Goal: Task Accomplishment & Management: Manage account settings

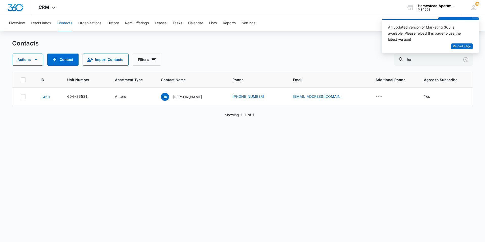
type input "h"
click at [181, 24] on button "Tasks" at bounding box center [178, 23] width 10 height 16
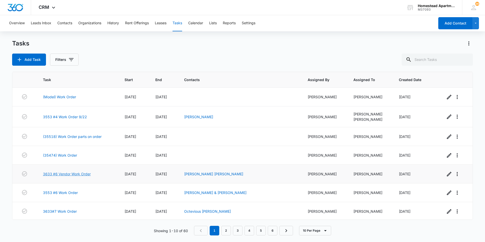
click at [60, 175] on link "3633 #6 Vendor Work Order" at bounding box center [67, 173] width 48 height 5
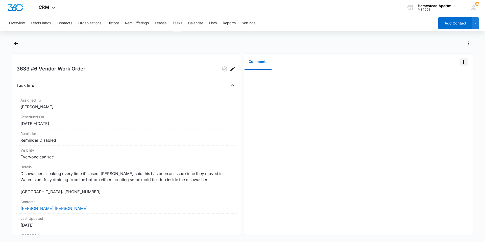
click at [462, 60] on icon "Add Comment" at bounding box center [464, 62] width 4 height 4
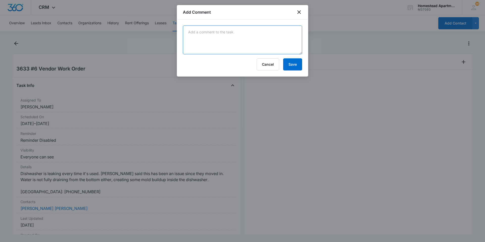
click at [200, 34] on textarea at bounding box center [242, 40] width 119 height 29
type textarea "emailed JND-waiting for a date for repair."
click at [295, 66] on button "Save" at bounding box center [292, 64] width 19 height 12
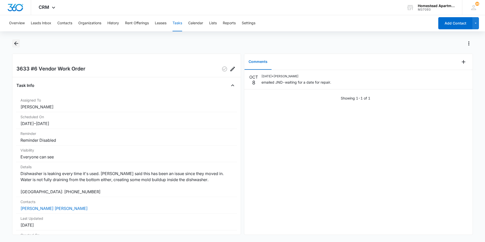
click at [15, 42] on icon "Back" at bounding box center [16, 43] width 6 height 6
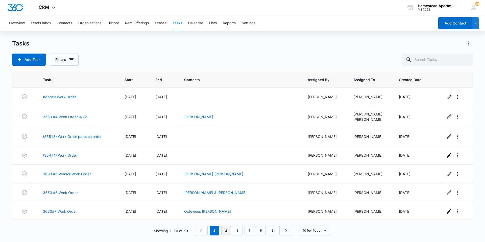
click at [226, 232] on link "2" at bounding box center [226, 231] width 10 height 10
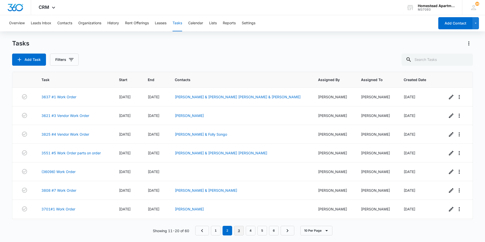
click at [239, 232] on link "3" at bounding box center [239, 231] width 10 height 10
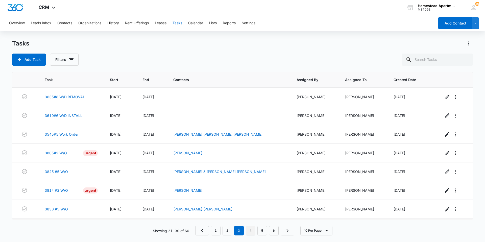
click at [252, 231] on link "4" at bounding box center [251, 231] width 10 height 10
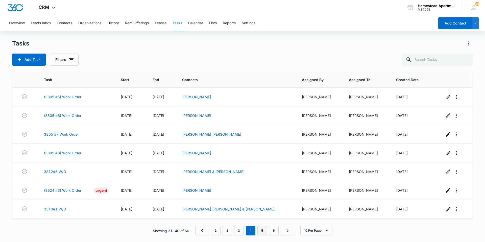
click at [260, 231] on link "5" at bounding box center [263, 231] width 10 height 10
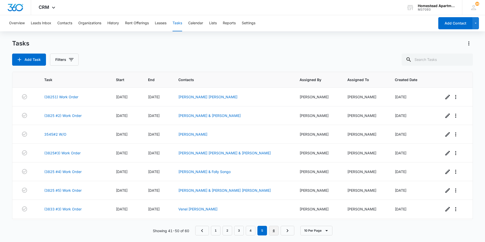
click at [272, 231] on link "6" at bounding box center [274, 231] width 10 height 10
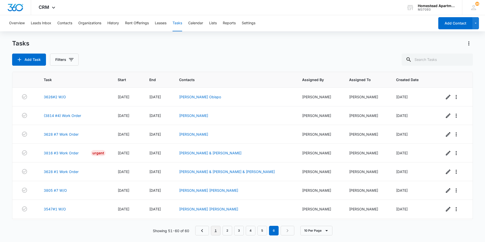
click at [217, 233] on link "1" at bounding box center [216, 231] width 10 height 10
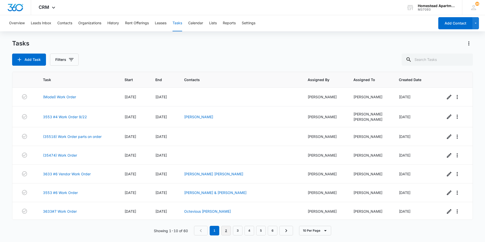
click at [225, 230] on link "2" at bounding box center [226, 231] width 10 height 10
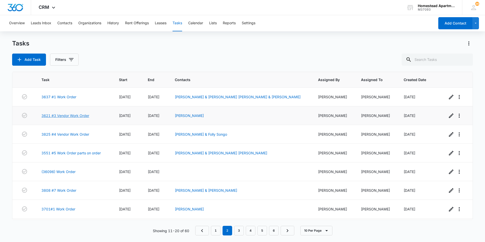
click at [67, 114] on link "3621 #3 Vendor Work Order" at bounding box center [65, 115] width 48 height 5
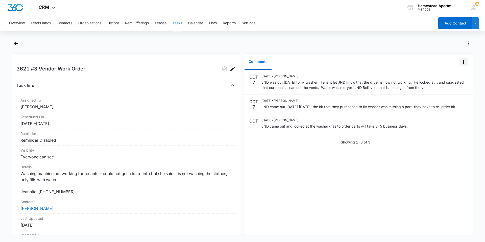
click at [461, 60] on icon "Add Comment" at bounding box center [464, 62] width 6 height 6
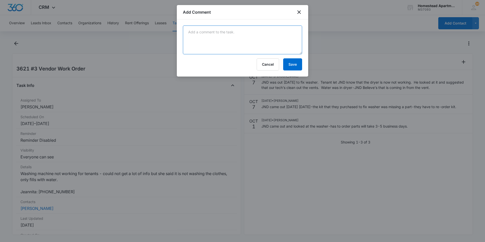
click at [198, 34] on textarea at bounding box center [242, 40] width 119 height 29
click at [299, 12] on icon "close" at bounding box center [299, 12] width 4 height 4
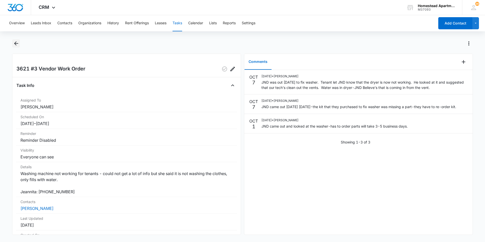
click at [16, 40] on icon "Back" at bounding box center [16, 43] width 6 height 6
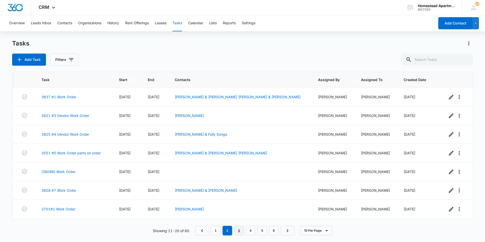
click at [239, 233] on link "3" at bounding box center [239, 231] width 10 height 10
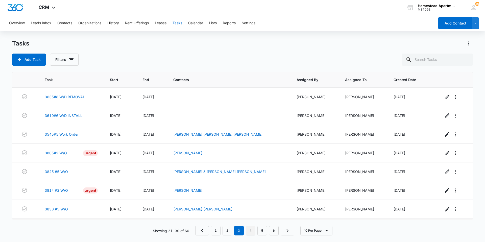
click at [254, 233] on link "4" at bounding box center [251, 231] width 10 height 10
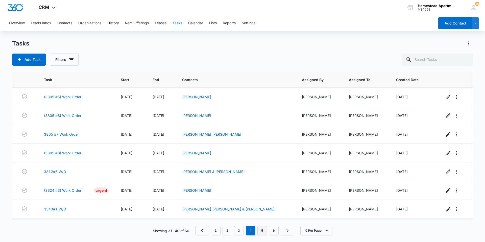
click at [264, 229] on link "5" at bounding box center [263, 231] width 10 height 10
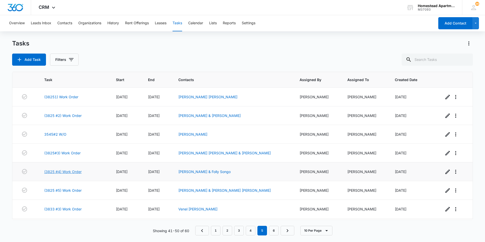
click at [70, 172] on link "(3825 #4) Work Order" at bounding box center [62, 171] width 37 height 5
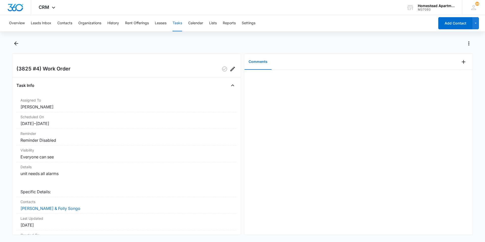
click at [15, 39] on div "Overview Leads Inbox Contacts Organizations History Rent Offerings Leases Tasks…" at bounding box center [242, 128] width 485 height 226
click at [16, 42] on icon "Back" at bounding box center [16, 43] width 4 height 4
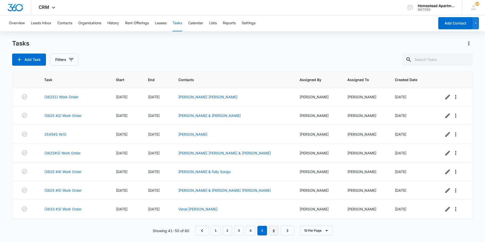
click at [274, 232] on link "6" at bounding box center [274, 231] width 10 height 10
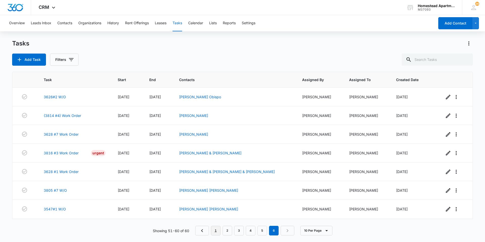
click at [216, 232] on link "1" at bounding box center [216, 231] width 10 height 10
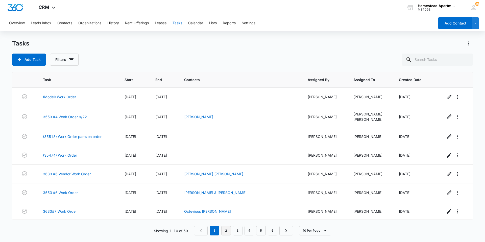
click at [226, 227] on link "2" at bounding box center [226, 231] width 10 height 10
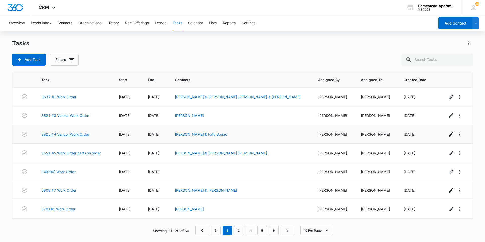
click at [65, 134] on link "3825 #4 Vendor Work Order" at bounding box center [65, 134] width 48 height 5
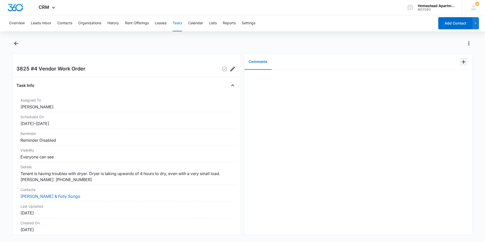
click at [461, 62] on icon "Add Comment" at bounding box center [464, 62] width 6 height 6
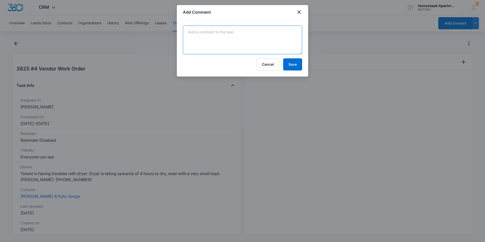
click at [196, 33] on textarea at bounding box center [242, 40] width 119 height 29
type textarea "emailed JND-waiting for the repair date."
click at [299, 67] on button "Save" at bounding box center [292, 64] width 19 height 12
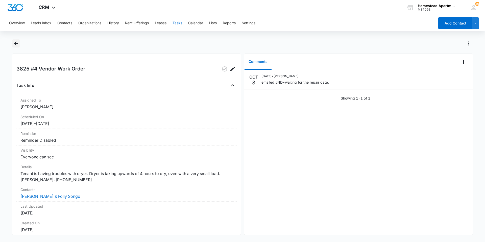
click at [15, 43] on icon "Back" at bounding box center [16, 43] width 4 height 4
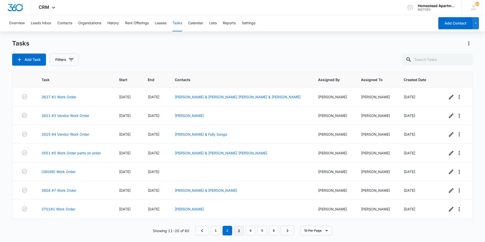
click at [240, 233] on link "3" at bounding box center [239, 231] width 10 height 10
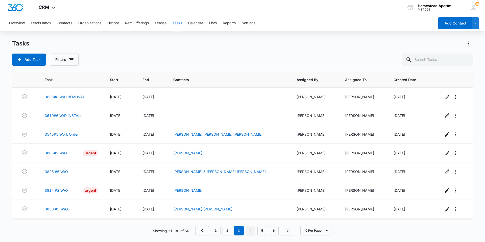
click at [250, 228] on link "4" at bounding box center [251, 231] width 10 height 10
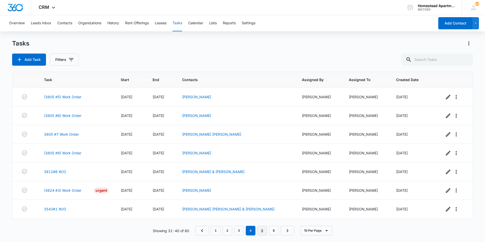
click at [264, 230] on link "5" at bounding box center [263, 231] width 10 height 10
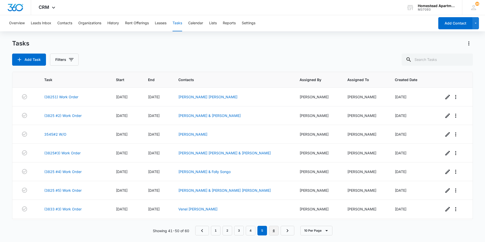
click at [275, 232] on link "6" at bounding box center [274, 231] width 10 height 10
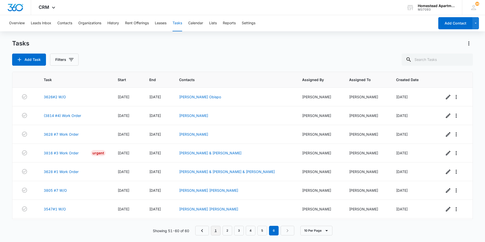
click at [217, 232] on link "1" at bounding box center [216, 231] width 10 height 10
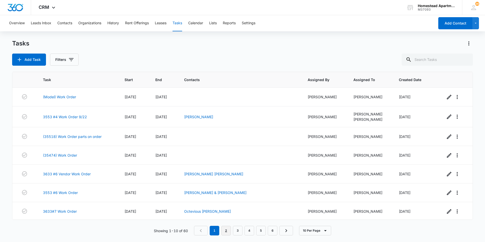
click at [226, 229] on link "2" at bounding box center [226, 231] width 10 height 10
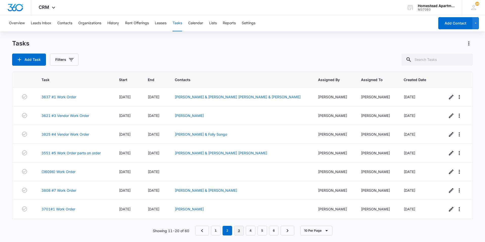
click at [237, 230] on link "3" at bounding box center [239, 231] width 10 height 10
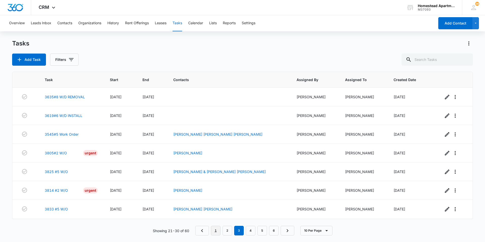
click at [214, 230] on link "1" at bounding box center [216, 231] width 10 height 10
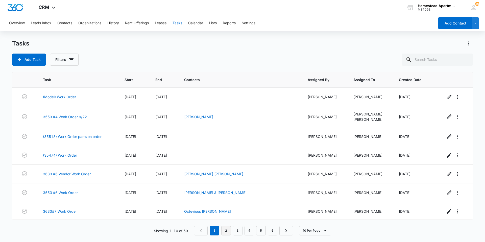
click at [225, 231] on link "2" at bounding box center [226, 231] width 10 height 10
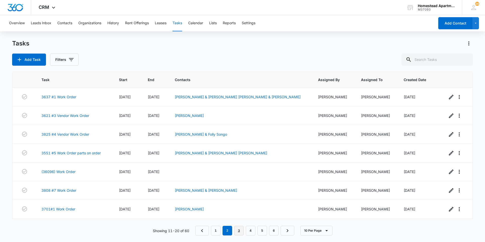
click at [242, 231] on link "3" at bounding box center [239, 231] width 10 height 10
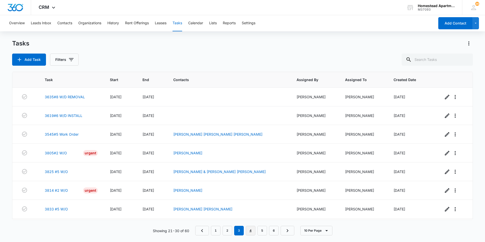
click at [250, 232] on link "4" at bounding box center [251, 231] width 10 height 10
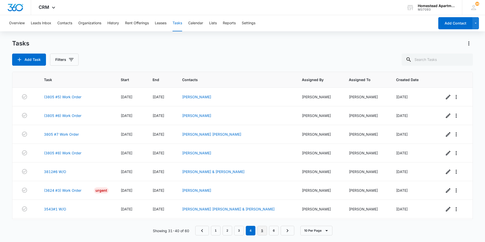
click at [260, 233] on link "5" at bounding box center [263, 231] width 10 height 10
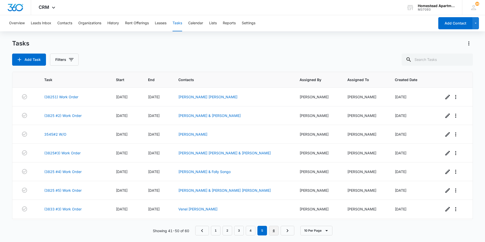
click at [274, 233] on link "6" at bounding box center [274, 231] width 10 height 10
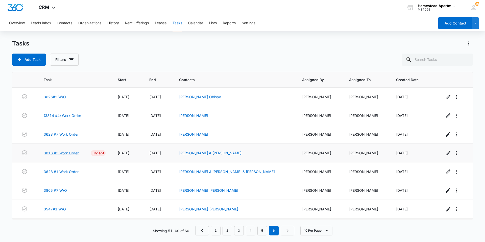
click at [71, 153] on link "3816 #3 Work Order" at bounding box center [61, 152] width 35 height 5
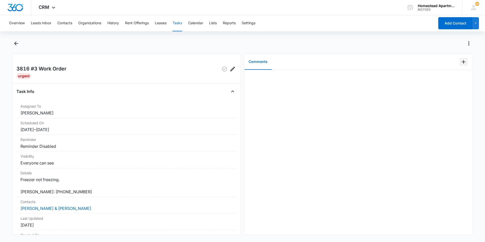
click at [461, 59] on icon "Add Comment" at bounding box center [464, 62] width 6 height 6
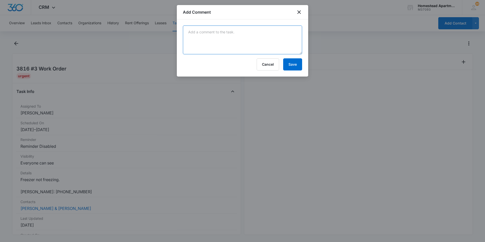
click at [199, 30] on textarea at bounding box center [242, 40] width 119 height 29
type textarea "Waiting on JND for repair date."
click at [293, 67] on button "Save" at bounding box center [292, 64] width 19 height 12
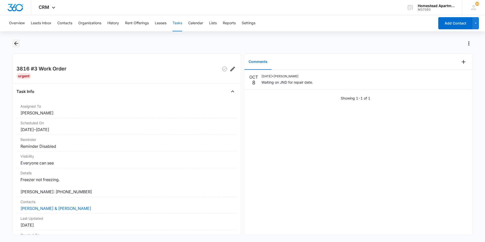
click at [16, 43] on icon "Back" at bounding box center [16, 43] width 4 height 4
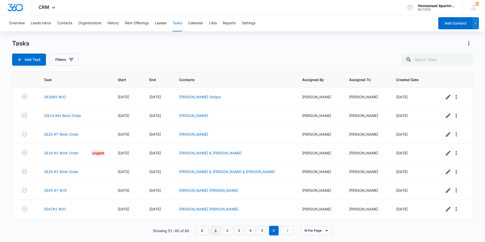
click at [214, 234] on link "1" at bounding box center [216, 231] width 10 height 10
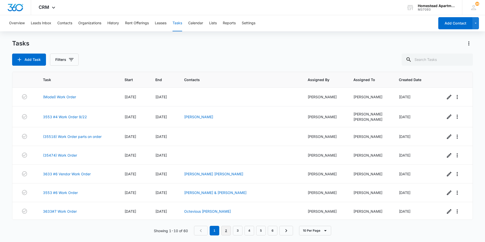
click at [228, 231] on link "2" at bounding box center [226, 231] width 10 height 10
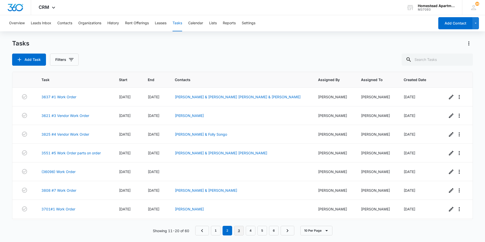
click at [239, 231] on link "3" at bounding box center [239, 231] width 10 height 10
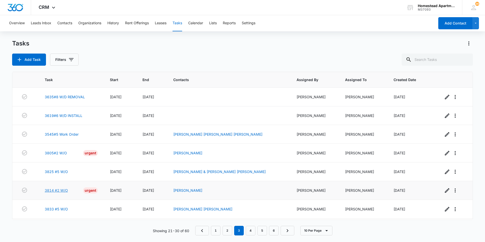
click at [56, 190] on link "3814 #2 W/O" at bounding box center [56, 190] width 23 height 5
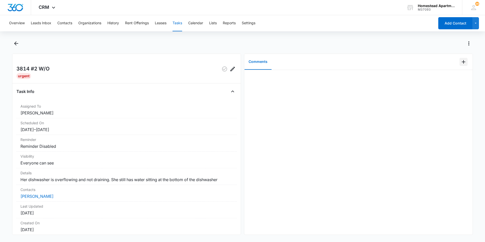
click at [461, 60] on icon "Add Comment" at bounding box center [464, 62] width 6 height 6
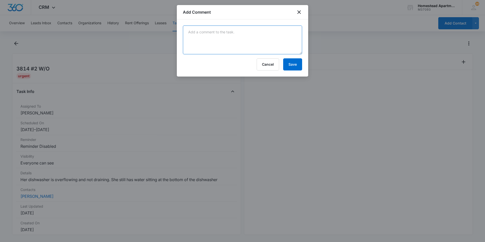
click at [194, 32] on textarea at bounding box center [242, 40] width 119 height 29
type textarea "Sent JND email-waiting for a repair date."
click at [295, 63] on button "Save" at bounding box center [292, 64] width 19 height 12
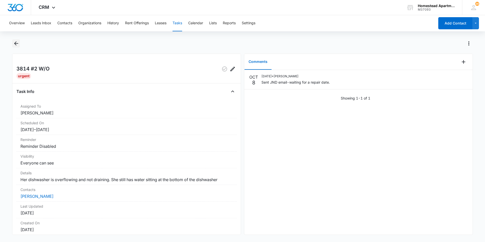
click at [15, 41] on icon "Back" at bounding box center [16, 43] width 6 height 6
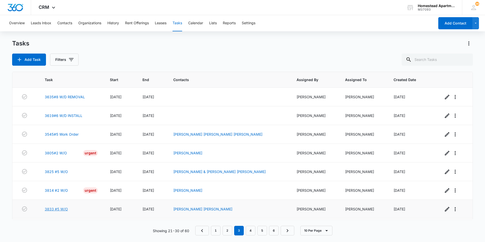
click at [58, 207] on link "3833 #5 W/O" at bounding box center [56, 208] width 23 height 5
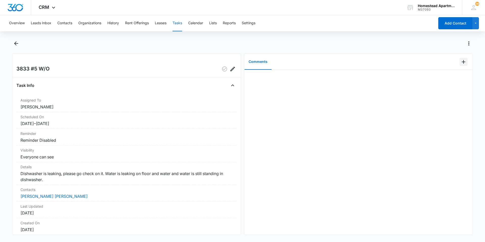
click at [461, 62] on icon "Add Comment" at bounding box center [464, 62] width 6 height 6
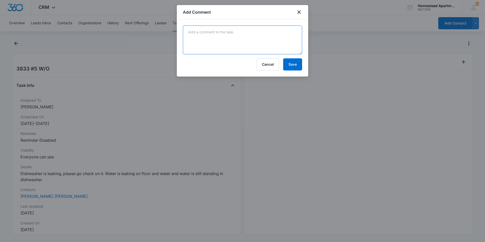
click at [200, 35] on textarea at bounding box center [242, 40] width 119 height 29
type textarea "emailed JND waiting for repair date."
click at [293, 64] on button "Save" at bounding box center [292, 64] width 19 height 12
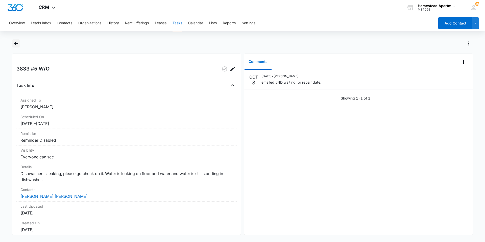
click at [18, 42] on icon "Back" at bounding box center [16, 43] width 6 height 6
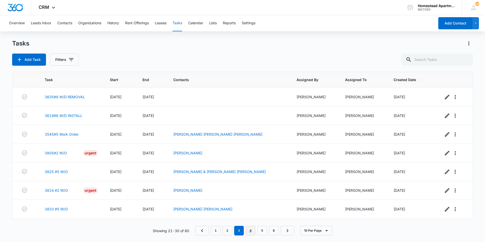
click at [250, 231] on link "4" at bounding box center [251, 231] width 10 height 10
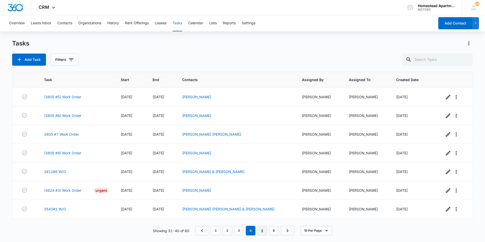
click at [263, 231] on link "5" at bounding box center [263, 231] width 10 height 10
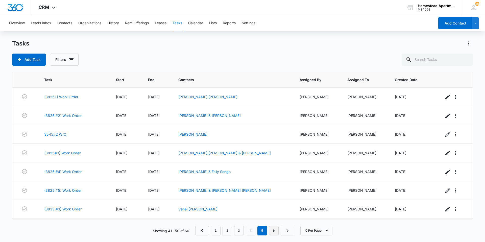
click at [277, 234] on link "6" at bounding box center [274, 231] width 10 height 10
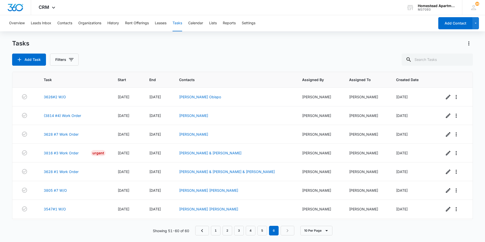
click at [286, 232] on nav "1 2 3 4 5 6" at bounding box center [244, 231] width 99 height 10
click at [213, 231] on link "1" at bounding box center [216, 231] width 10 height 10
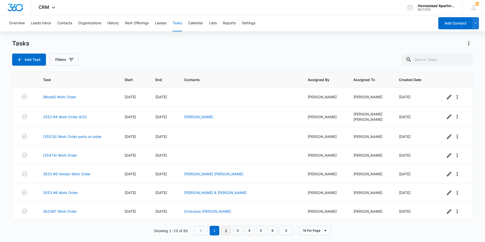
click at [225, 231] on link "2" at bounding box center [226, 231] width 10 height 10
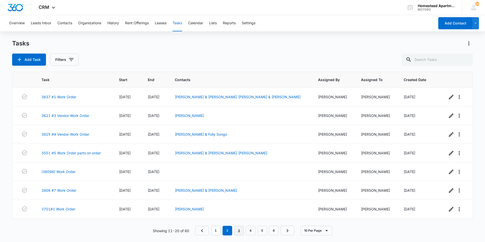
click at [239, 231] on link "3" at bounding box center [239, 231] width 10 height 10
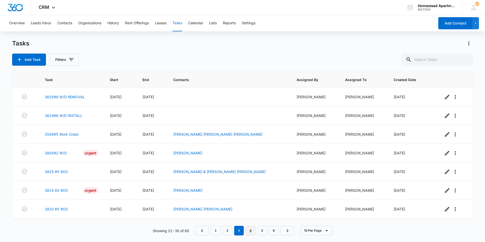
click at [249, 230] on link "4" at bounding box center [251, 231] width 10 height 10
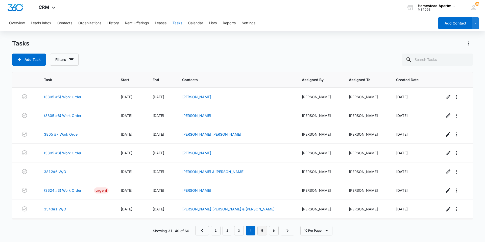
click at [262, 229] on link "5" at bounding box center [263, 231] width 10 height 10
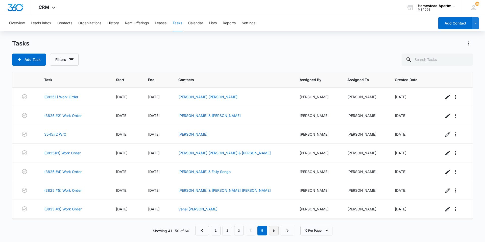
click at [271, 230] on link "6" at bounding box center [274, 231] width 10 height 10
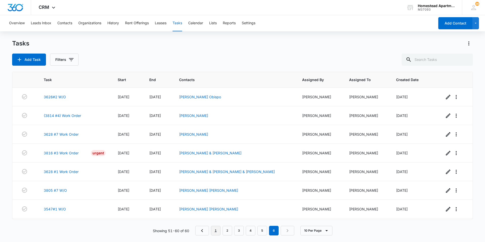
click at [218, 232] on link "1" at bounding box center [216, 231] width 10 height 10
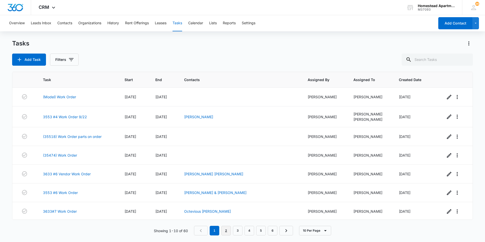
click at [227, 233] on link "2" at bounding box center [226, 231] width 10 height 10
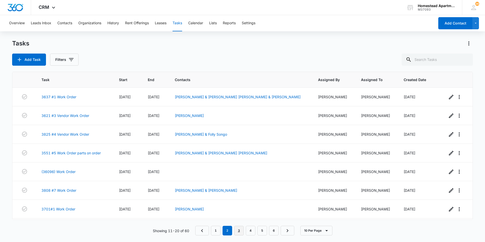
click at [242, 233] on link "3" at bounding box center [239, 231] width 10 height 10
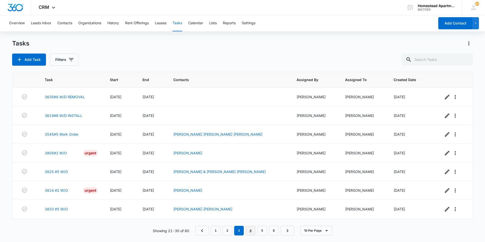
click at [248, 232] on link "4" at bounding box center [251, 231] width 10 height 10
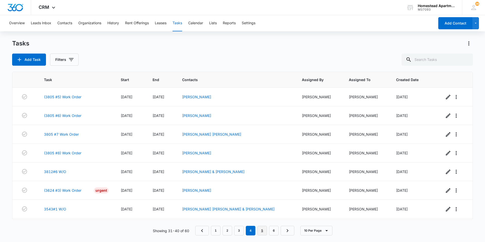
click at [263, 232] on link "5" at bounding box center [263, 231] width 10 height 10
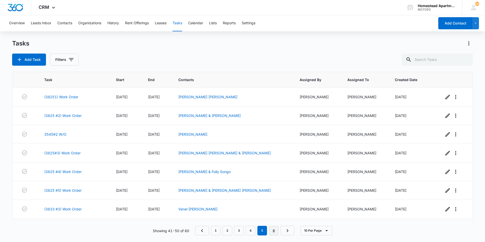
click at [277, 232] on link "6" at bounding box center [274, 231] width 10 height 10
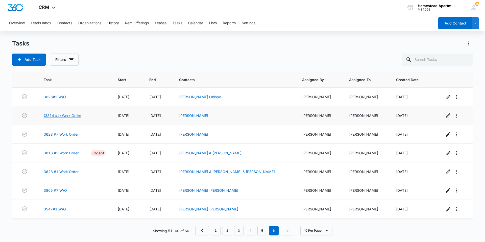
click at [76, 115] on link "(3814 #4) Work Order" at bounding box center [62, 115] width 37 height 5
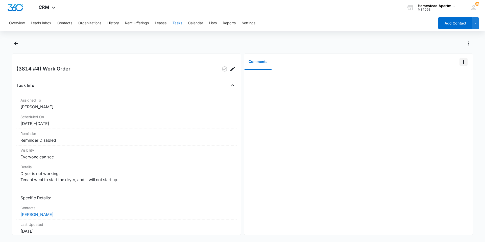
click at [461, 59] on icon "Add Comment" at bounding box center [464, 62] width 6 height 6
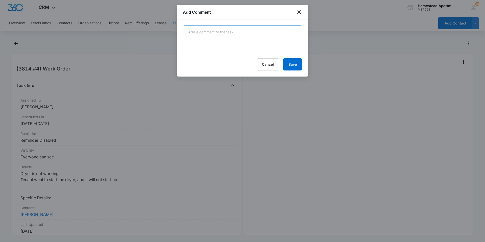
click at [188, 29] on textarea at bounding box center [242, 40] width 119 height 29
type textarea "Sent email to JND waiting for repair date."
click at [295, 61] on button "Save" at bounding box center [292, 64] width 19 height 12
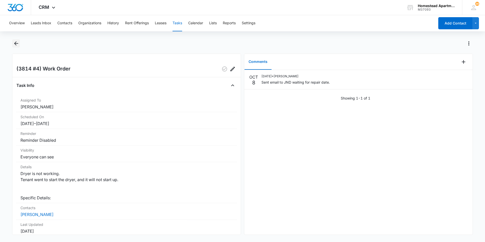
click at [18, 42] on icon "Back" at bounding box center [16, 43] width 6 height 6
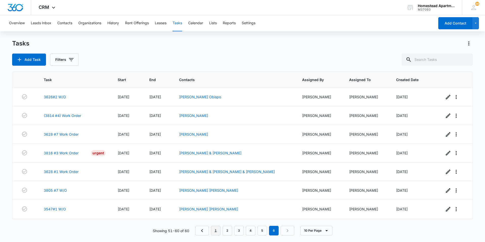
click at [214, 232] on link "1" at bounding box center [216, 231] width 10 height 10
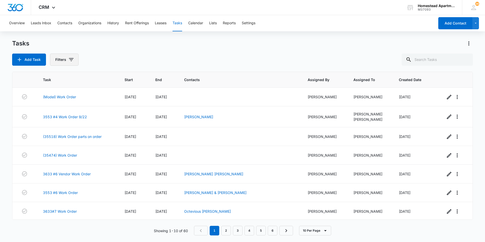
click at [68, 59] on icon "button" at bounding box center [71, 60] width 6 height 6
click at [58, 120] on div at bounding box center [58, 120] width 5 height 5
click at [56, 120] on input "Complete" at bounding box center [56, 120] width 0 height 0
radio input "false"
radio input "true"
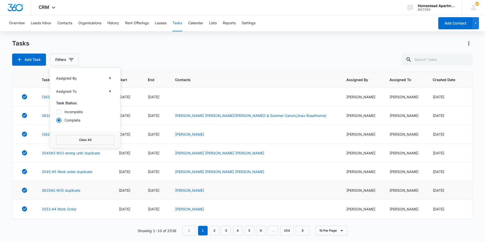
click at [104, 197] on td "3635#2 W/O duplicate" at bounding box center [74, 190] width 77 height 19
click at [213, 228] on link "2" at bounding box center [215, 231] width 10 height 10
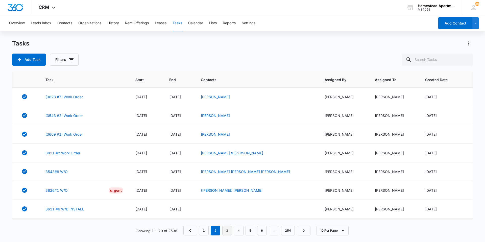
click at [225, 229] on link "3" at bounding box center [227, 231] width 10 height 10
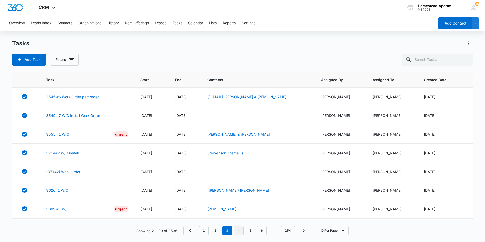
click at [237, 230] on link "4" at bounding box center [239, 231] width 10 height 10
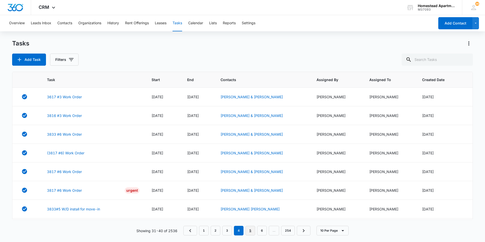
click at [249, 231] on link "5" at bounding box center [251, 231] width 10 height 10
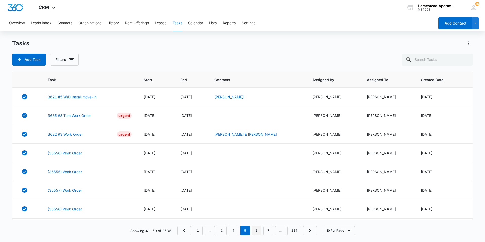
click at [259, 233] on link "6" at bounding box center [257, 231] width 10 height 10
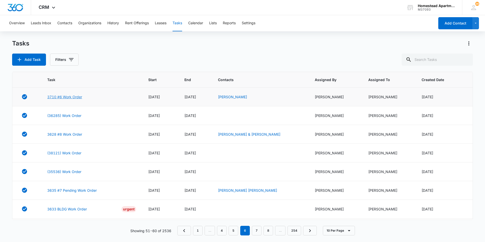
click at [50, 96] on link "3710 #6 Work Order" at bounding box center [64, 96] width 35 height 5
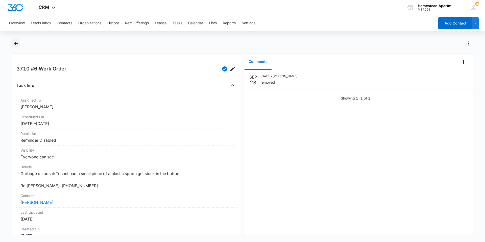
click at [14, 44] on icon "Back" at bounding box center [16, 43] width 6 height 6
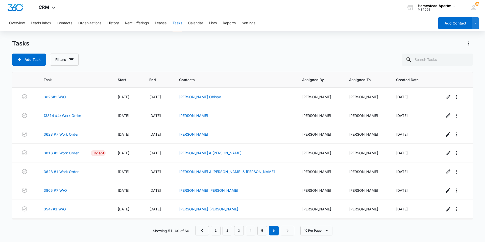
click at [287, 229] on nav "1 2 3 4 5 6" at bounding box center [244, 231] width 99 height 10
click at [70, 58] on icon "button" at bounding box center [71, 60] width 6 height 6
click at [86, 61] on div "Add Task Filters" at bounding box center [242, 60] width 461 height 12
click at [58, 114] on link "(3814 #4) Work Order" at bounding box center [62, 115] width 37 height 5
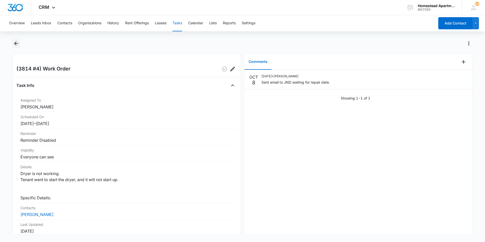
click at [16, 41] on icon "Back" at bounding box center [16, 43] width 6 height 6
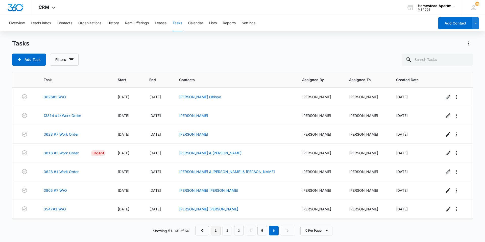
click at [218, 230] on link "1" at bounding box center [216, 231] width 10 height 10
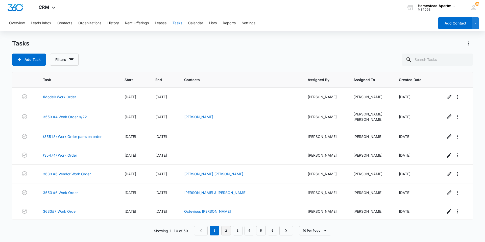
click at [229, 228] on link "2" at bounding box center [226, 231] width 10 height 10
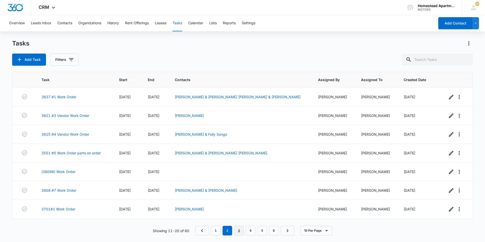
click at [237, 228] on link "3" at bounding box center [239, 231] width 10 height 10
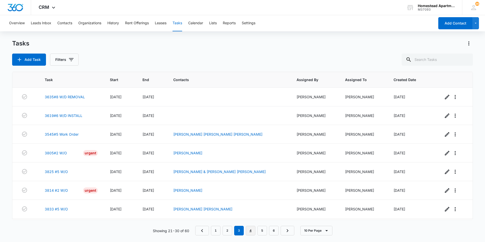
click at [252, 229] on link "4" at bounding box center [251, 231] width 10 height 10
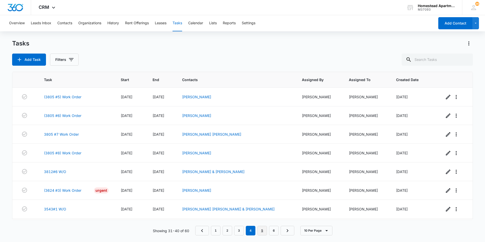
click at [259, 229] on link "5" at bounding box center [263, 231] width 10 height 10
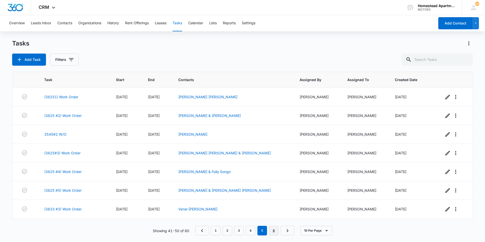
click at [271, 228] on link "6" at bounding box center [274, 231] width 10 height 10
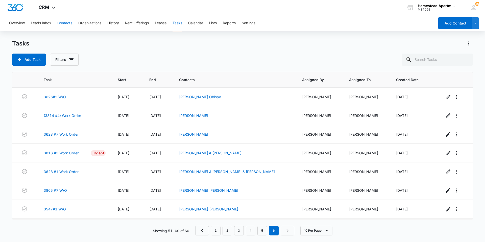
click at [63, 20] on button "Contacts" at bounding box center [64, 23] width 15 height 16
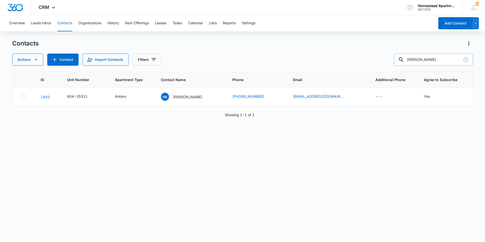
click at [428, 60] on input "herietta" at bounding box center [433, 60] width 79 height 12
type input "h"
type input "3816 #3"
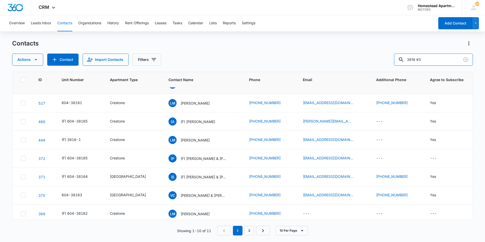
scroll to position [52, 0]
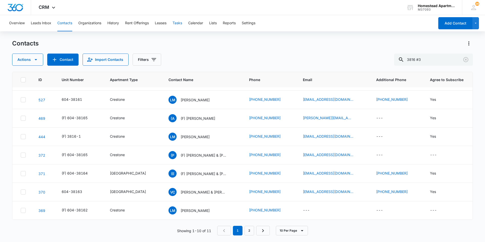
click at [178, 22] on button "Tasks" at bounding box center [178, 23] width 10 height 16
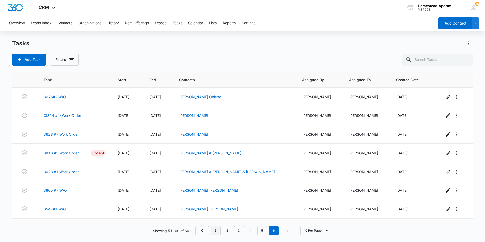
click at [215, 234] on link "1" at bounding box center [216, 231] width 10 height 10
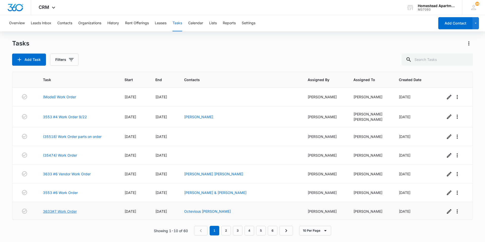
click at [57, 211] on link "3633#7 Work Order" at bounding box center [60, 211] width 34 height 5
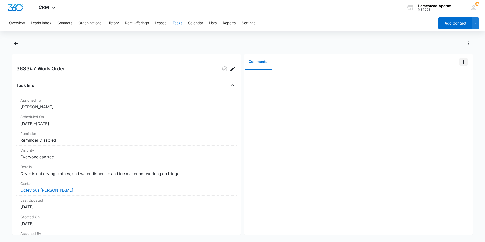
click at [461, 61] on icon "Add Comment" at bounding box center [464, 62] width 6 height 6
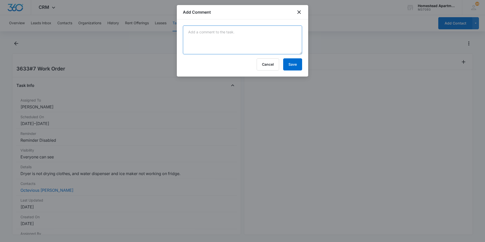
click at [197, 31] on textarea at bounding box center [242, 40] width 119 height 29
type textarea "contacted JND to come out for the dryer and ice maker."
click at [290, 61] on button "Save" at bounding box center [292, 64] width 19 height 12
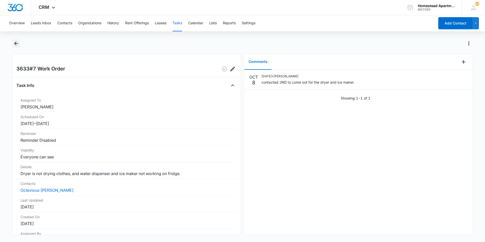
click at [17, 43] on icon "Back" at bounding box center [16, 43] width 6 height 6
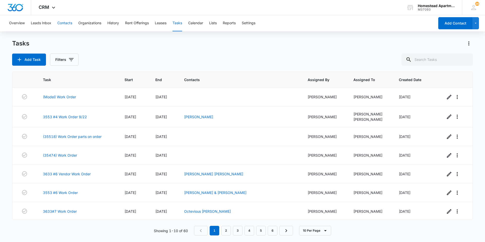
click at [61, 22] on button "Contacts" at bounding box center [64, 23] width 15 height 16
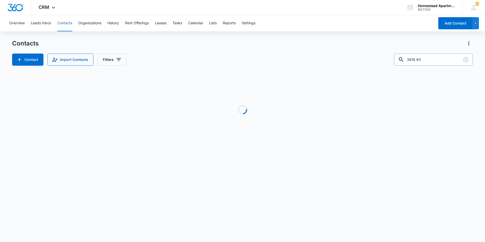
click at [432, 60] on input "3816 #3" at bounding box center [433, 60] width 79 height 12
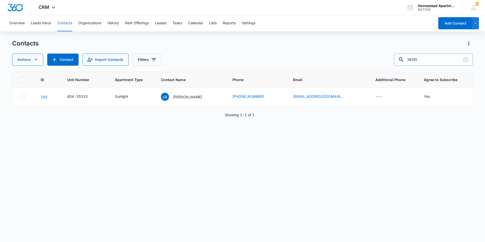
type input "36155"
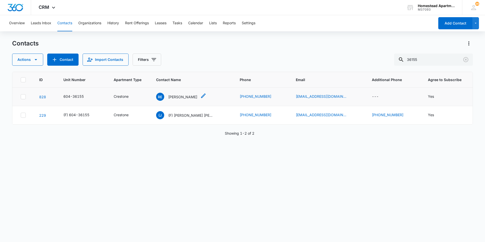
click at [175, 96] on p "[PERSON_NAME]" at bounding box center [182, 96] width 29 height 5
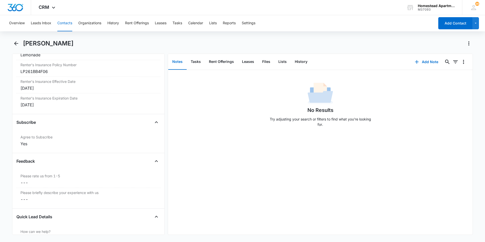
scroll to position [1061, 0]
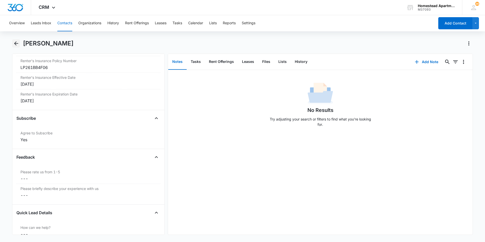
click at [16, 41] on icon "Back" at bounding box center [16, 43] width 6 height 6
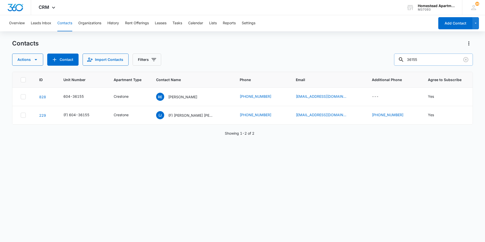
click at [424, 61] on input "36155" at bounding box center [433, 60] width 79 height 12
type input "38124"
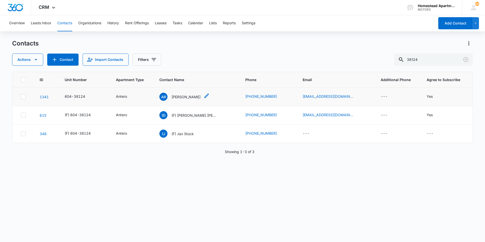
click at [186, 96] on p "[PERSON_NAME]" at bounding box center [186, 96] width 29 height 5
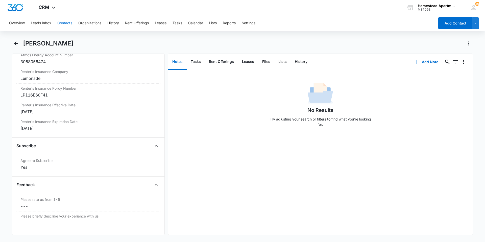
scroll to position [1036, 0]
drag, startPoint x: 47, startPoint y: 110, endPoint x: 86, endPoint y: 107, distance: 39.8
click at [86, 107] on div "[DATE]" at bounding box center [88, 109] width 136 height 6
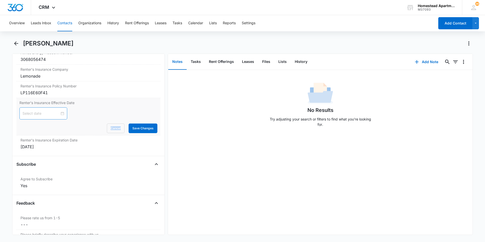
click at [59, 113] on div at bounding box center [43, 114] width 42 height 6
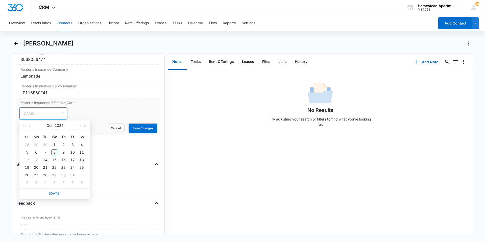
type input "[DATE]"
click at [84, 159] on div "18" at bounding box center [82, 160] width 6 height 6
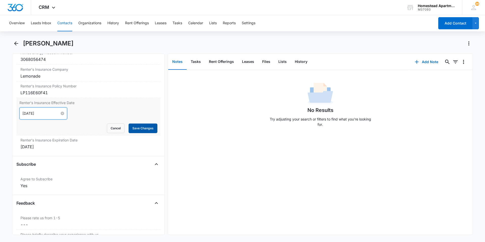
click at [146, 128] on button "Save Changes" at bounding box center [143, 129] width 29 height 10
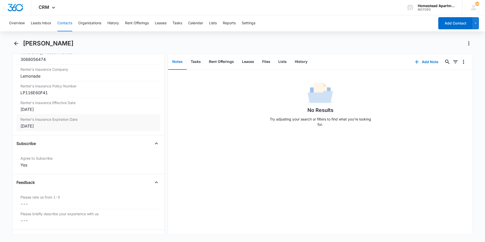
click at [48, 125] on div "[DATE]" at bounding box center [88, 126] width 136 height 6
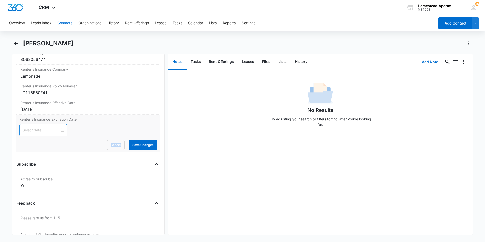
click at [61, 131] on div at bounding box center [43, 130] width 42 height 6
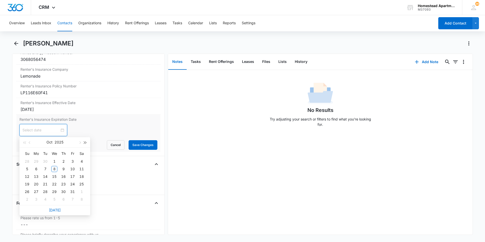
click at [85, 142] on span "button" at bounding box center [85, 143] width 3 height 3
type input "[DATE]"
click at [25, 183] on div "18" at bounding box center [27, 184] width 6 height 6
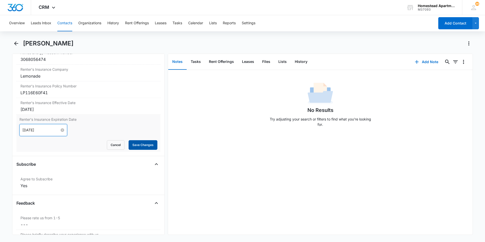
click at [141, 147] on button "Save Changes" at bounding box center [143, 145] width 29 height 10
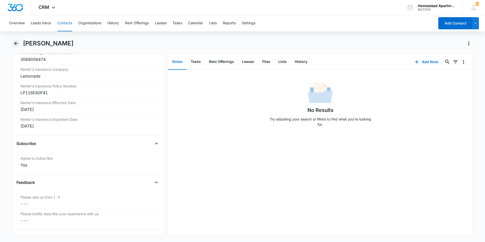
click at [18, 40] on button "Back" at bounding box center [16, 43] width 8 height 8
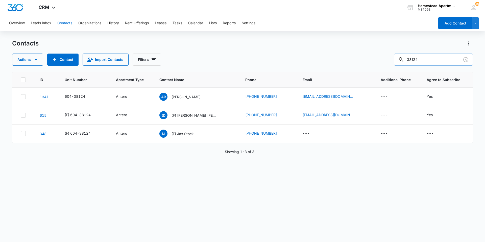
click at [427, 61] on input "38124" at bounding box center [433, 60] width 79 height 12
type input "38137"
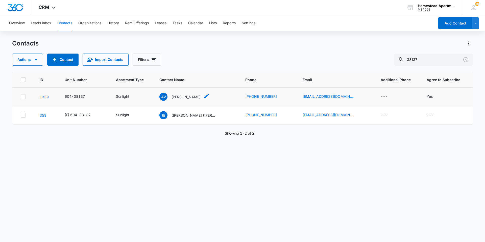
click at [190, 95] on p "[PERSON_NAME]" at bounding box center [186, 96] width 29 height 5
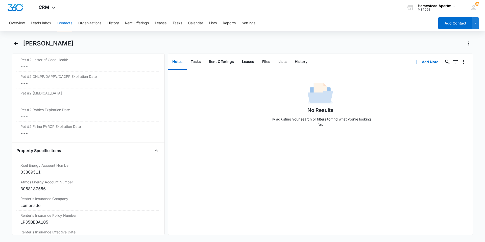
scroll to position [1011, 0]
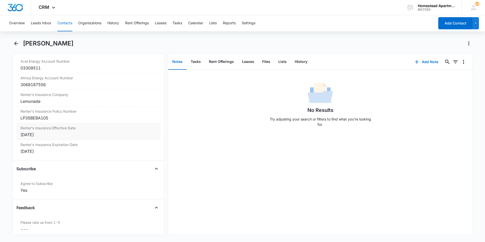
click at [50, 135] on div "[DATE]" at bounding box center [88, 135] width 136 height 6
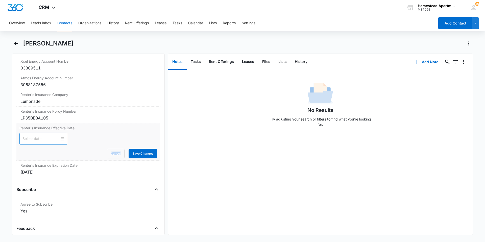
click at [59, 139] on div at bounding box center [43, 139] width 42 height 6
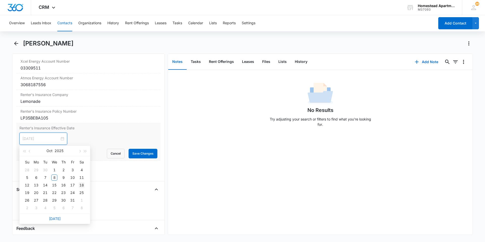
type input "[DATE]"
click at [80, 185] on div "18" at bounding box center [82, 185] width 6 height 6
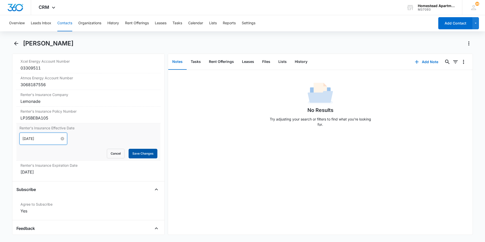
click at [135, 152] on button "Save Changes" at bounding box center [143, 154] width 29 height 10
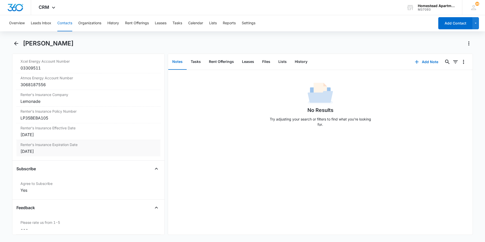
click at [53, 153] on div "[DATE]" at bounding box center [88, 151] width 136 height 6
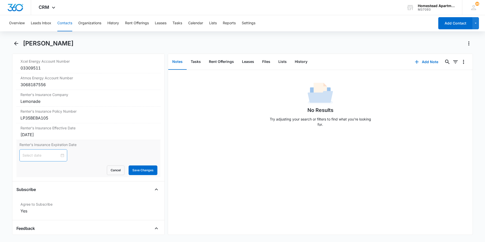
click at [60, 154] on div at bounding box center [43, 156] width 42 height 6
click at [84, 169] on span "button" at bounding box center [85, 168] width 3 height 3
type input "[DATE]"
click at [25, 208] on div "18" at bounding box center [27, 209] width 6 height 6
click at [133, 167] on button "Save Changes" at bounding box center [143, 171] width 29 height 10
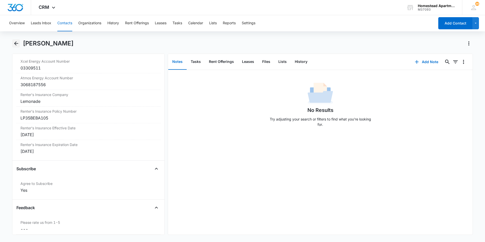
click at [17, 42] on icon "Back" at bounding box center [16, 43] width 6 height 6
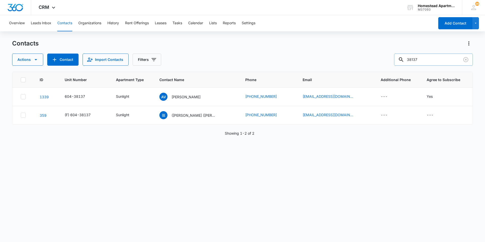
click at [423, 59] on input "38137" at bounding box center [433, 60] width 79 height 12
type input "38411"
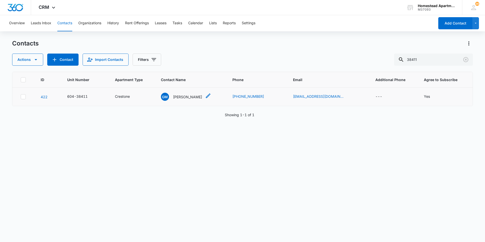
click at [193, 95] on p "[PERSON_NAME]" at bounding box center [187, 96] width 29 height 5
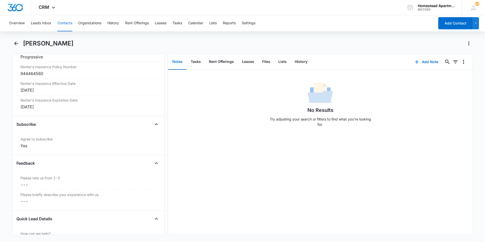
scroll to position [987, 0]
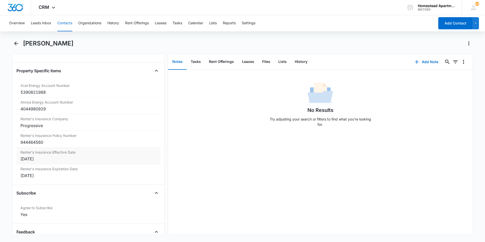
click at [46, 159] on div "[DATE]" at bounding box center [88, 159] width 136 height 6
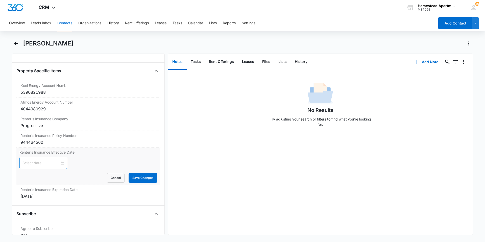
click at [58, 164] on div at bounding box center [43, 163] width 42 height 6
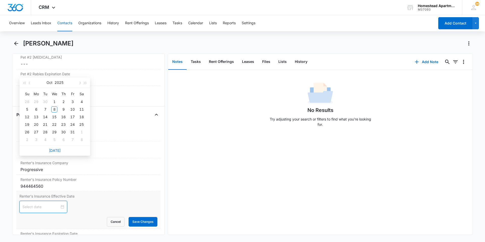
scroll to position [911, 0]
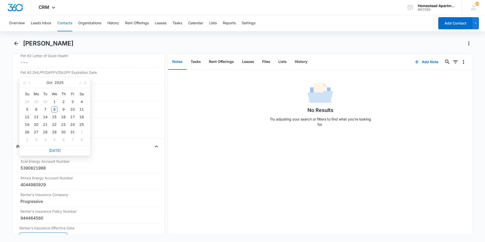
click at [154, 155] on div "Property Specific Items Xcel Energy Account Number Cancel Save Changes 53908219…" at bounding box center [88, 212] width 144 height 139
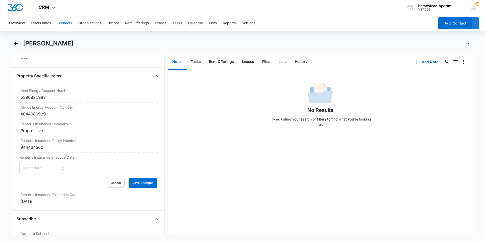
scroll to position [982, 0]
click at [60, 167] on div at bounding box center [43, 168] width 42 height 6
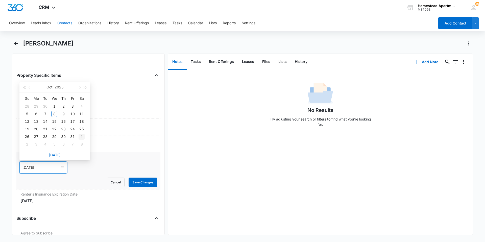
type input "[DATE]"
click at [32, 89] on button "button" at bounding box center [30, 87] width 6 height 10
click at [78, 87] on button "button" at bounding box center [80, 87] width 6 height 10
click at [24, 88] on span "button" at bounding box center [24, 87] width 3 height 3
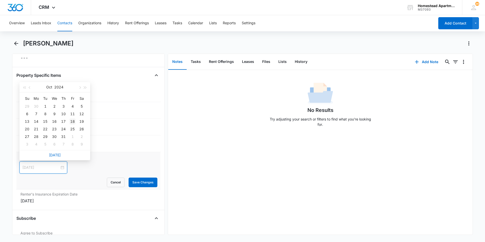
type input "[DATE]"
click at [73, 121] on div "18" at bounding box center [73, 122] width 6 height 6
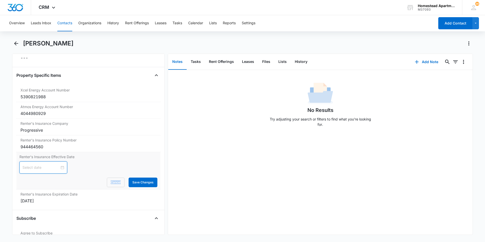
click at [60, 168] on div at bounding box center [43, 168] width 42 height 6
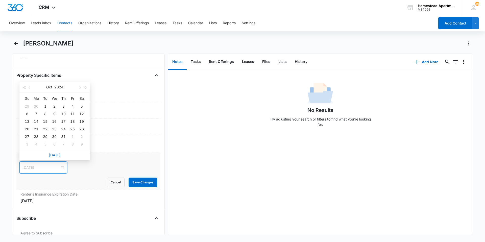
type input "[DATE]"
click at [84, 89] on button "button" at bounding box center [86, 87] width 6 height 10
click at [25, 88] on span "button" at bounding box center [24, 87] width 3 height 3
click at [79, 87] on span "button" at bounding box center [79, 87] width 3 height 3
type input "[DATE]"
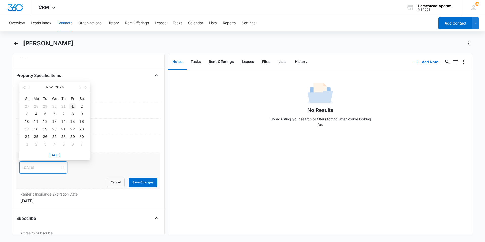
click at [70, 106] on div "1" at bounding box center [73, 106] width 6 height 6
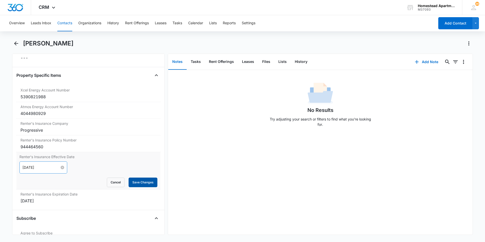
click at [143, 180] on button "Save Changes" at bounding box center [143, 183] width 29 height 10
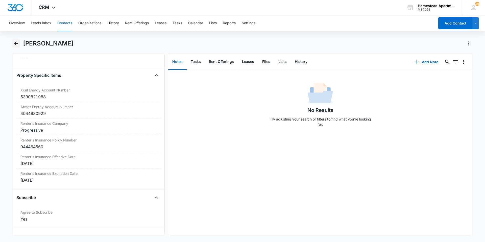
click at [18, 42] on icon "Back" at bounding box center [16, 43] width 6 height 6
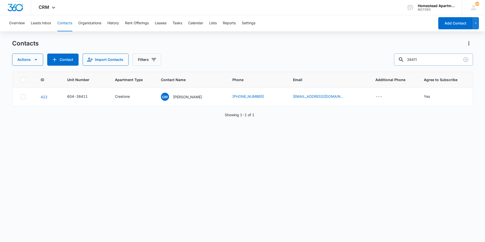
click at [424, 59] on input "38411" at bounding box center [433, 60] width 79 height 12
type input "3617"
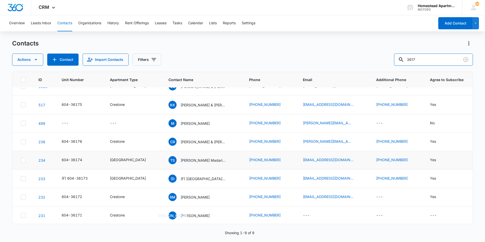
scroll to position [30, 0]
